Goal: Check status: Check status

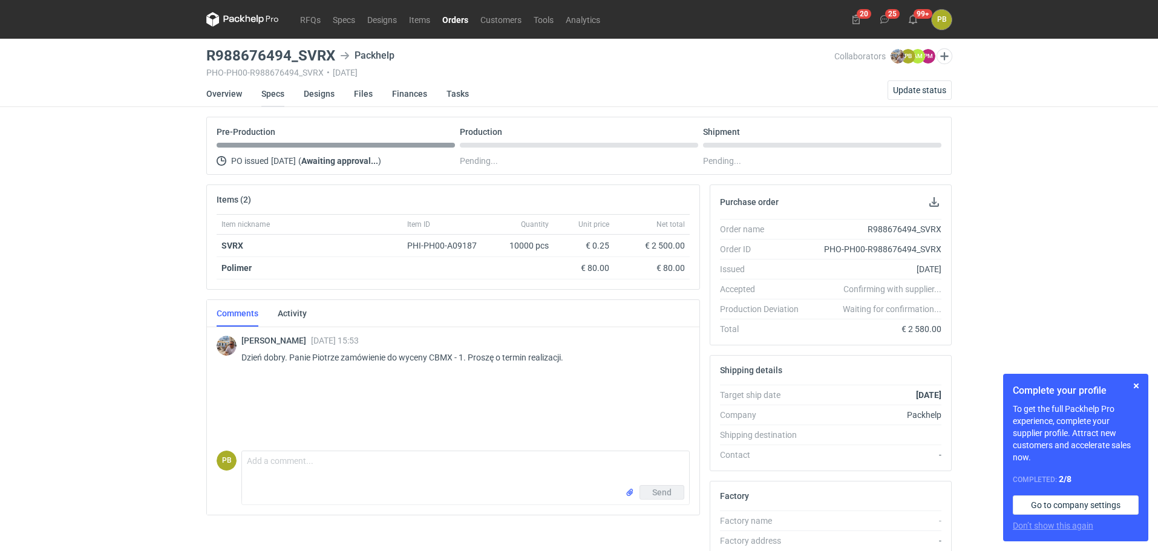
click at [271, 91] on link "Specs" at bounding box center [272, 93] width 23 height 27
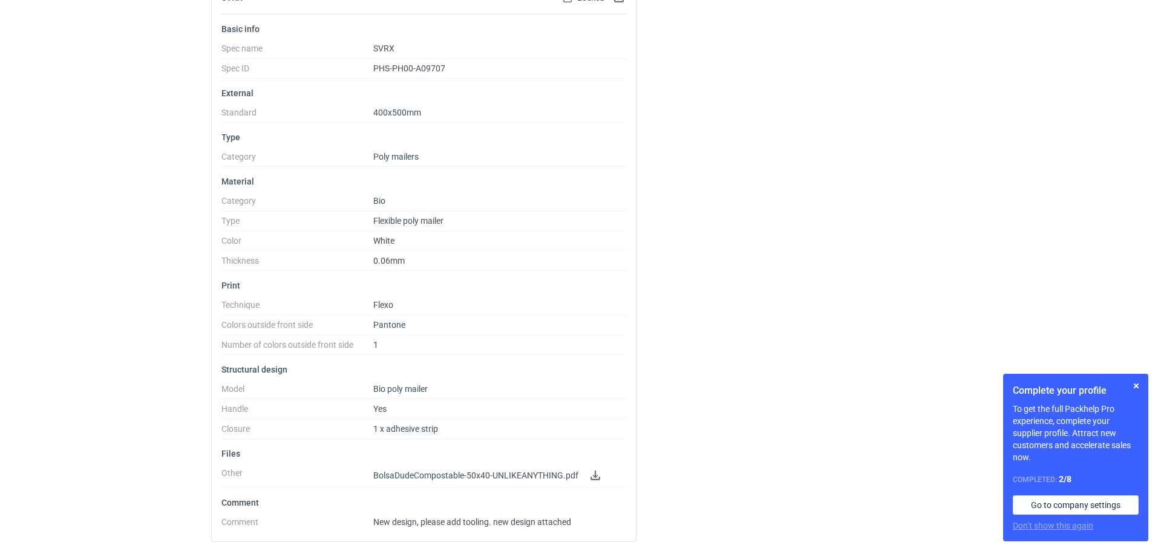
scroll to position [201, 0]
click at [592, 473] on link at bounding box center [595, 474] width 15 height 15
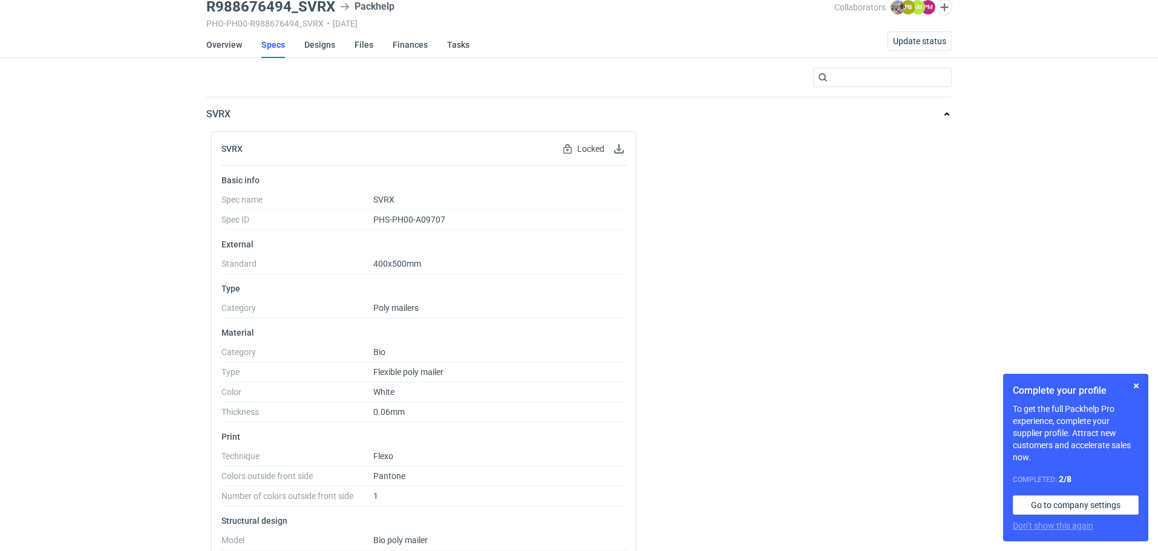
scroll to position [0, 0]
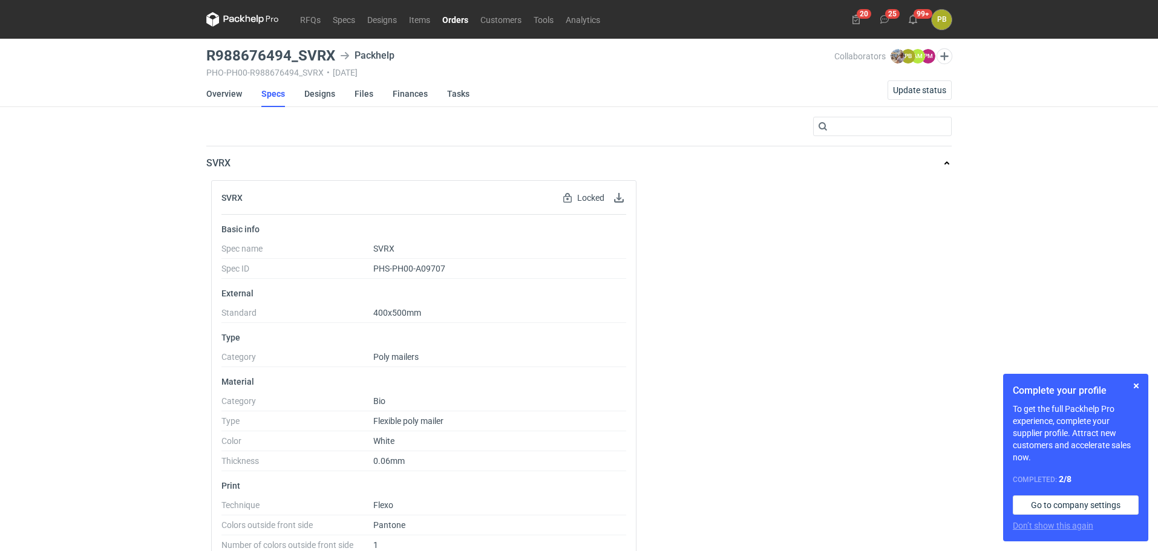
click at [876, 313] on div "SVRX Locked Locked by order Basic info Spec name SVRX Spec ID PHS-PH00-A09707 E…" at bounding box center [578, 466] width 745 height 572
drag, startPoint x: 333, startPoint y: 53, endPoint x: 211, endPoint y: 53, distance: 122.2
click at [211, 53] on h3 "R988676494_SVRX" at bounding box center [270, 55] width 129 height 15
copy h3 "R988676494_SVRX"
click at [975, 257] on div "RFQs Specs Designs Items Orders Customers Tools Analytics 20 25 99+ PB [PERSON_…" at bounding box center [579, 275] width 1158 height 551
